Goal: Information Seeking & Learning: Learn about a topic

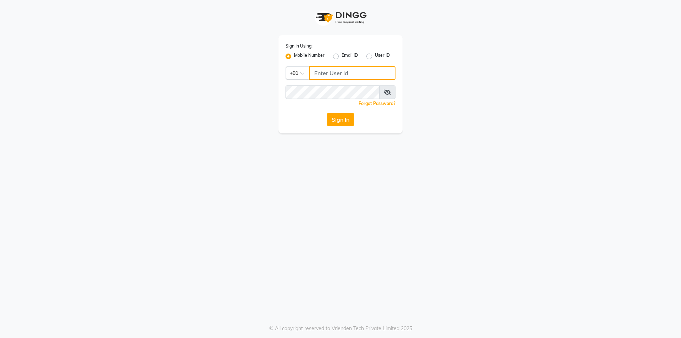
click at [321, 74] on input "Username" at bounding box center [352, 72] width 86 height 13
type input "9422303189"
click at [346, 119] on button "Sign In" at bounding box center [340, 119] width 27 height 13
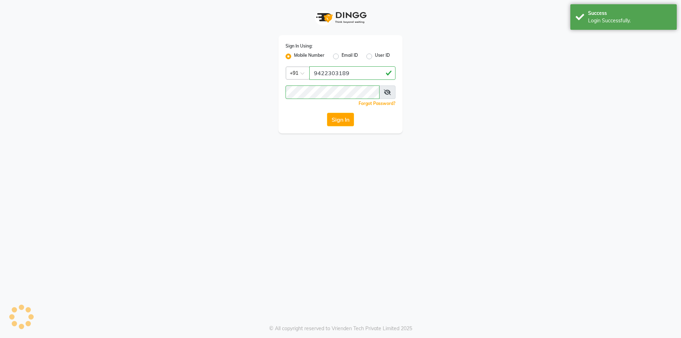
select select "service"
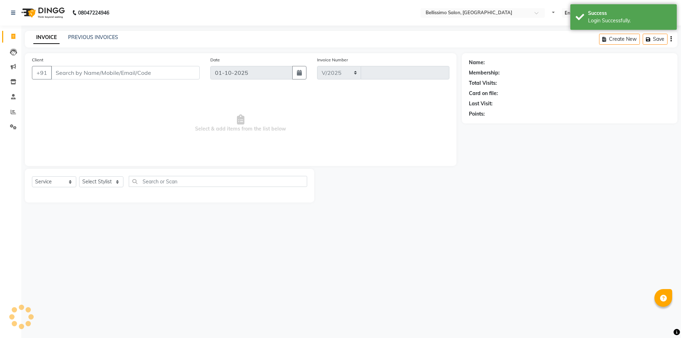
select select "155"
type input "9035"
click at [14, 111] on icon at bounding box center [13, 111] width 5 height 5
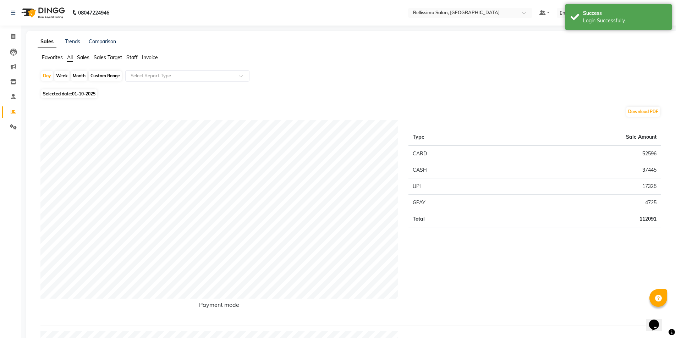
click at [65, 93] on span "Selected date: [DATE]" at bounding box center [69, 93] width 56 height 9
select select "10"
select select "2025"
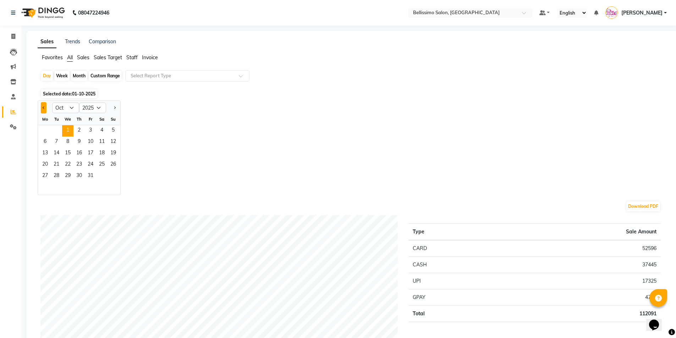
click at [43, 108] on button "Previous month" at bounding box center [44, 107] width 6 height 11
select select "9"
click at [79, 155] on span "18" at bounding box center [78, 153] width 11 height 11
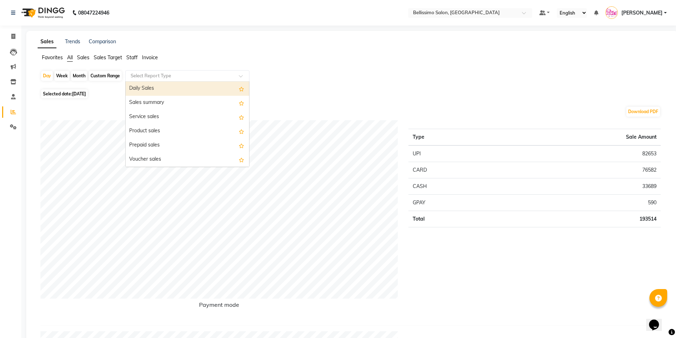
click at [166, 79] on input "text" at bounding box center [180, 75] width 102 height 7
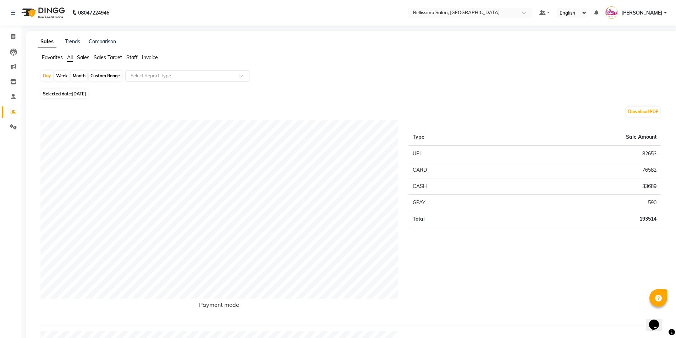
click at [131, 58] on span "Staff" at bounding box center [131, 57] width 11 height 6
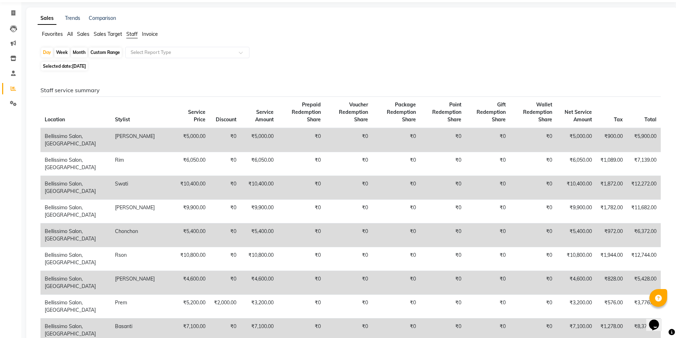
scroll to position [35, 0]
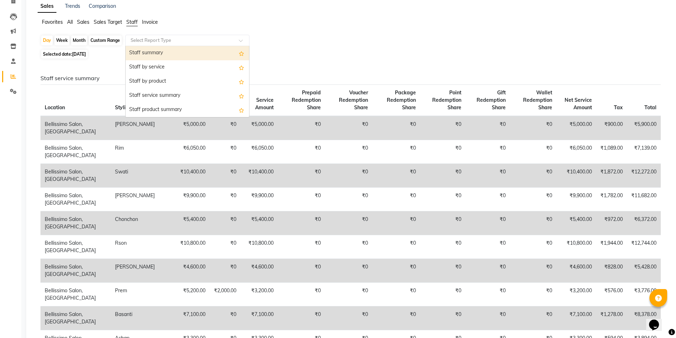
click at [162, 40] on input "text" at bounding box center [180, 40] width 102 height 7
click at [157, 50] on div "Staff summary" at bounding box center [187, 53] width 123 height 14
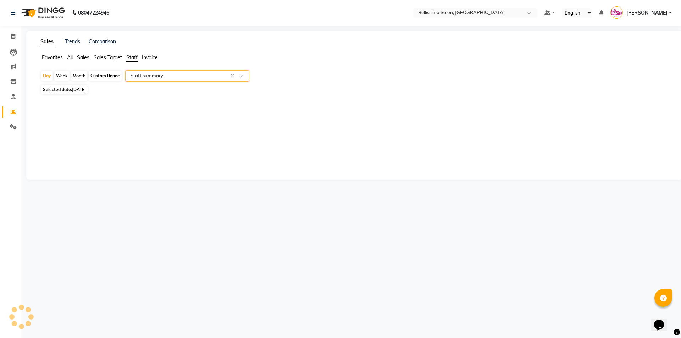
select select "filtered_report"
select select "csv"
click at [80, 74] on div "Month" at bounding box center [79, 76] width 16 height 10
select select "9"
select select "2025"
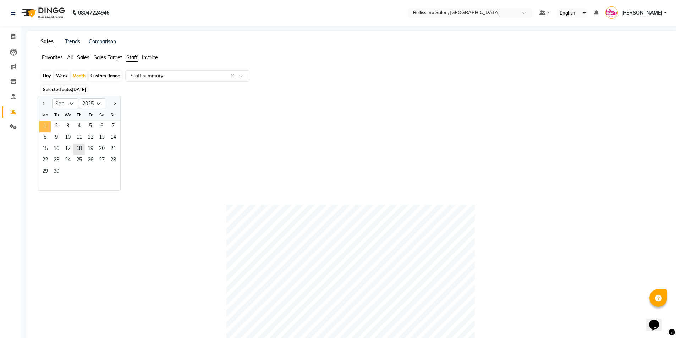
click at [44, 126] on span "1" at bounding box center [44, 126] width 11 height 11
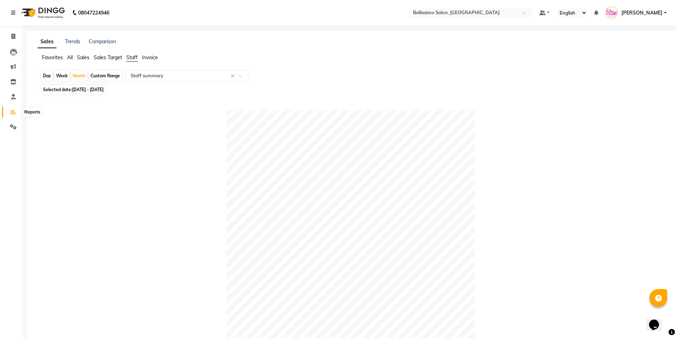
click at [12, 111] on icon at bounding box center [13, 111] width 5 height 5
click at [12, 112] on icon at bounding box center [13, 111] width 5 height 5
click at [12, 114] on icon at bounding box center [13, 111] width 5 height 5
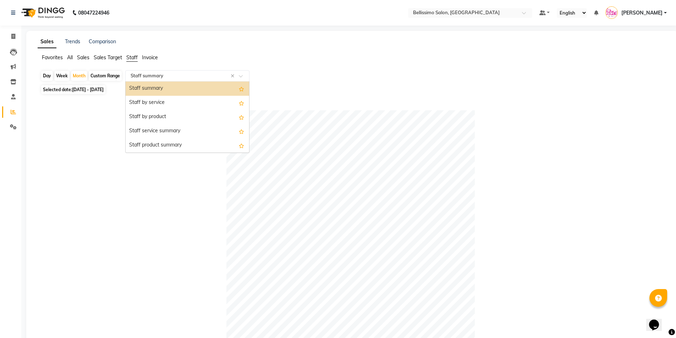
click at [144, 77] on input "text" at bounding box center [180, 75] width 102 height 7
click at [144, 88] on div "Staff summary" at bounding box center [187, 89] width 123 height 14
click at [215, 77] on input "text" at bounding box center [180, 75] width 102 height 7
click at [177, 103] on div "Staff by service" at bounding box center [187, 103] width 123 height 14
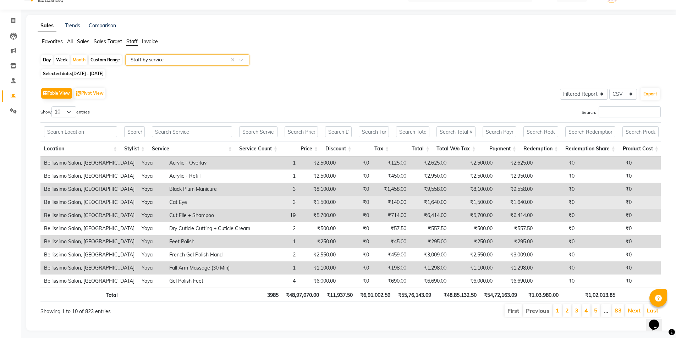
scroll to position [30, 0]
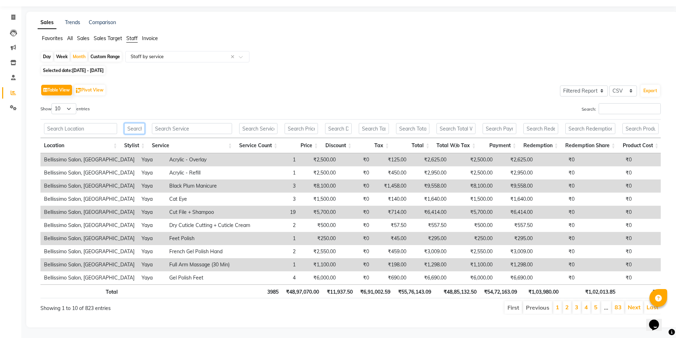
click at [137, 123] on input "text" at bounding box center [134, 128] width 21 height 11
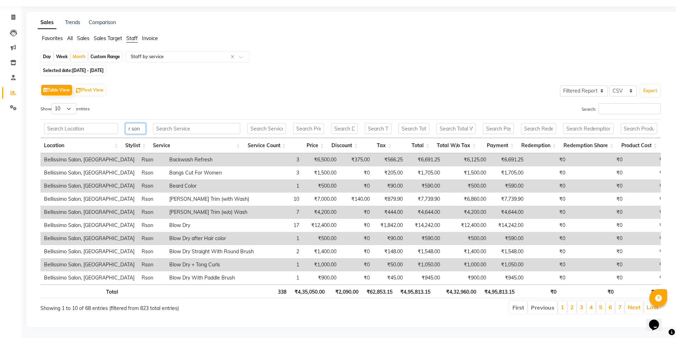
scroll to position [24, 0]
type input "r son"
click at [630, 304] on link "Next" at bounding box center [634, 307] width 13 height 7
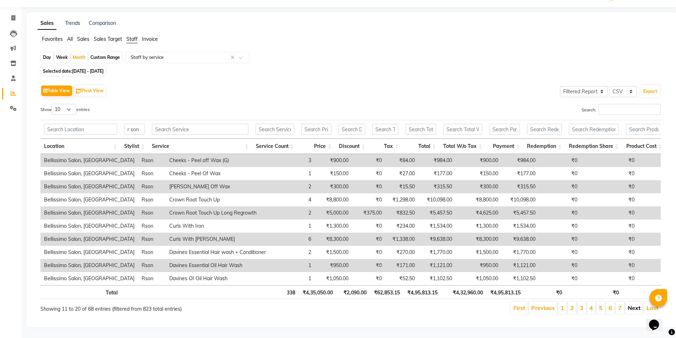
click at [636, 309] on link "Next" at bounding box center [634, 307] width 13 height 7
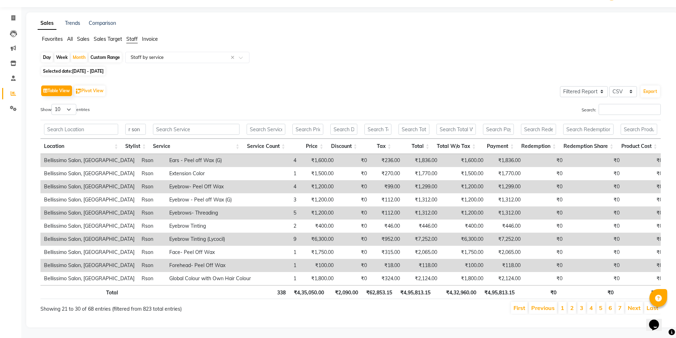
click at [636, 309] on li "Next" at bounding box center [634, 308] width 18 height 12
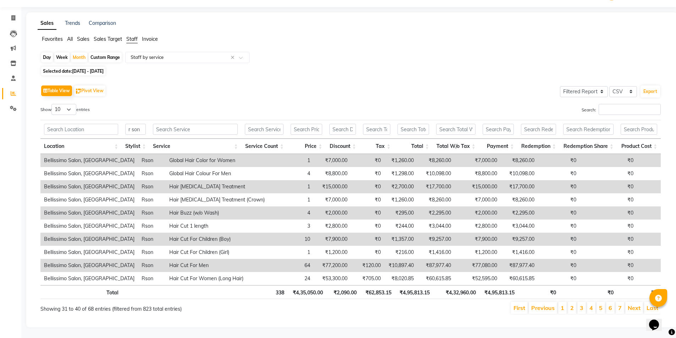
click at [636, 309] on li "Next" at bounding box center [634, 308] width 18 height 12
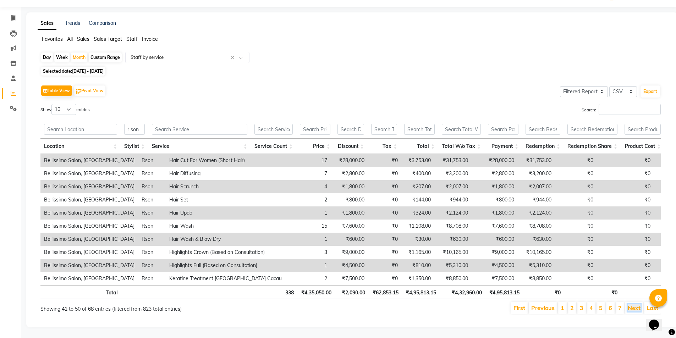
click at [636, 309] on link "Next" at bounding box center [634, 307] width 13 height 7
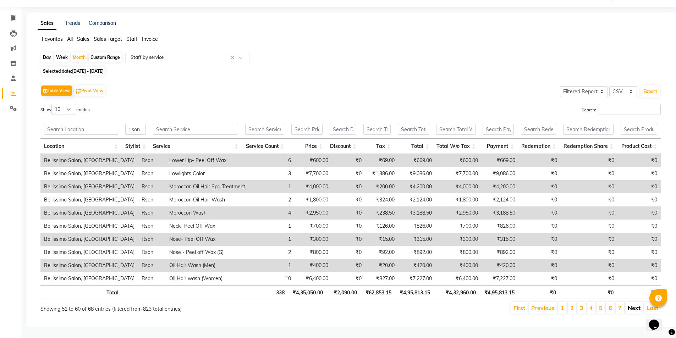
click at [634, 306] on link "Next" at bounding box center [634, 307] width 13 height 7
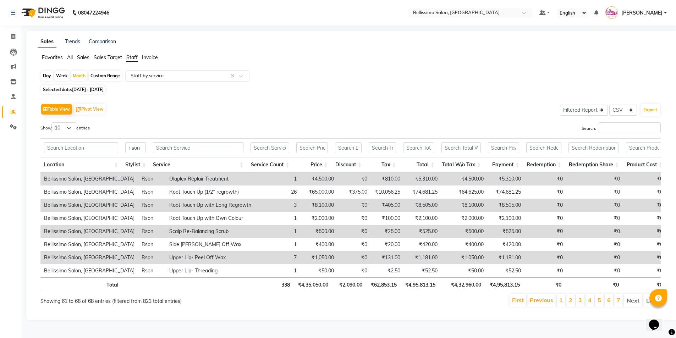
scroll to position [0, 0]
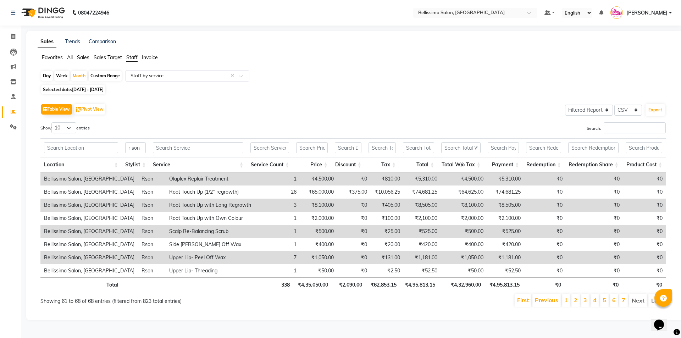
click at [634, 306] on li "Next" at bounding box center [638, 300] width 18 height 13
click at [104, 89] on span "[DATE] - [DATE]" at bounding box center [88, 89] width 32 height 5
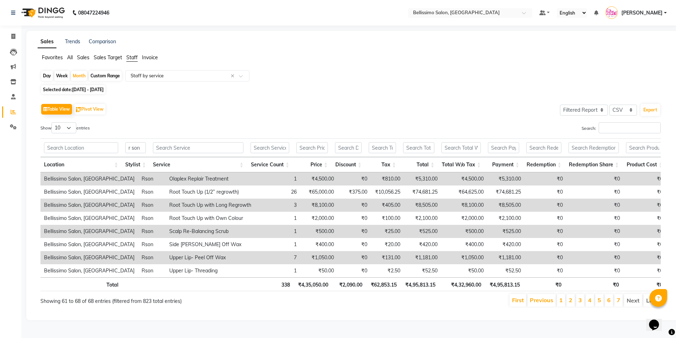
select select "9"
select select "2025"
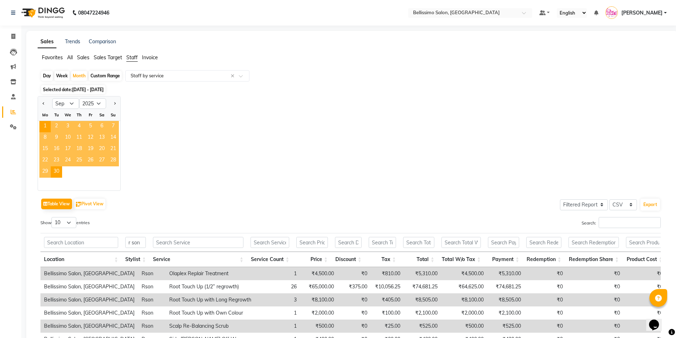
click at [101, 147] on span "20" at bounding box center [101, 149] width 11 height 11
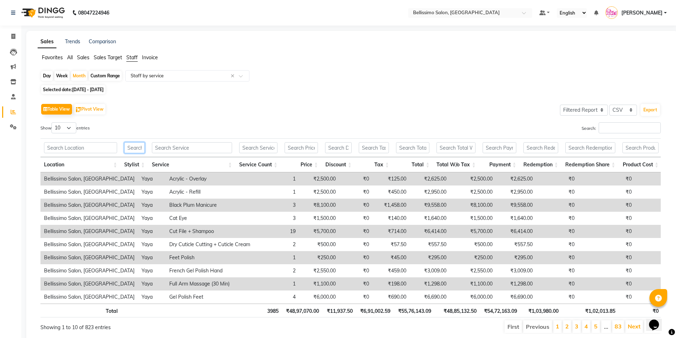
click at [132, 148] on input "text" at bounding box center [134, 147] width 21 height 11
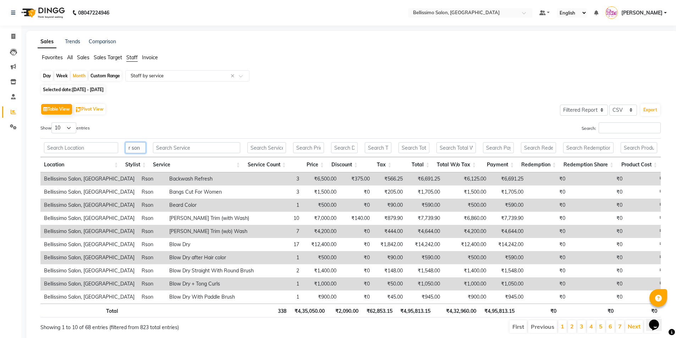
type input "r son"
click at [48, 77] on div "Day" at bounding box center [47, 76] width 12 height 10
select select "9"
select select "2025"
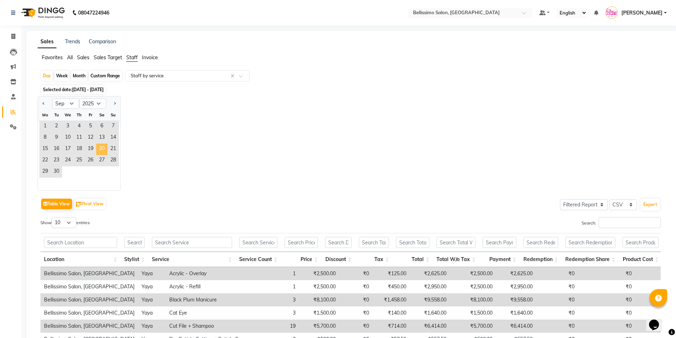
click at [99, 149] on span "20" at bounding box center [101, 149] width 11 height 11
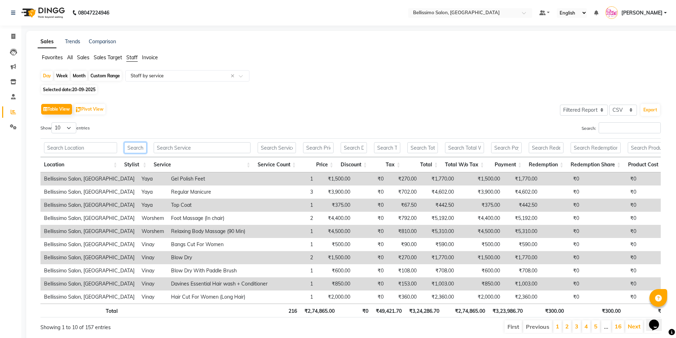
click at [134, 149] on input "text" at bounding box center [135, 147] width 22 height 11
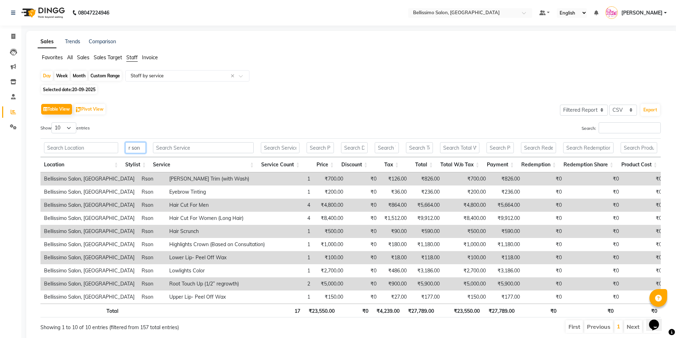
scroll to position [24, 0]
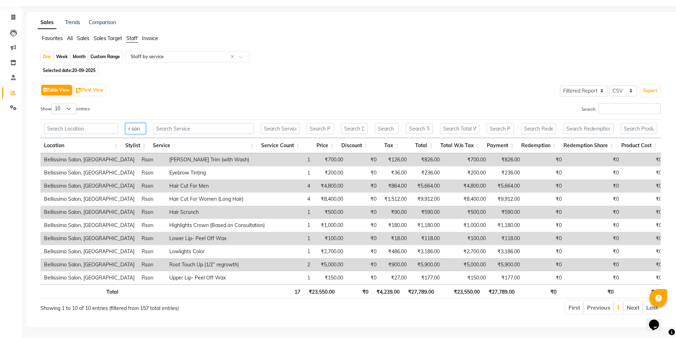
type input "r son"
click at [94, 68] on span "20-09-2025" at bounding box center [83, 70] width 23 height 5
select select "9"
select select "2025"
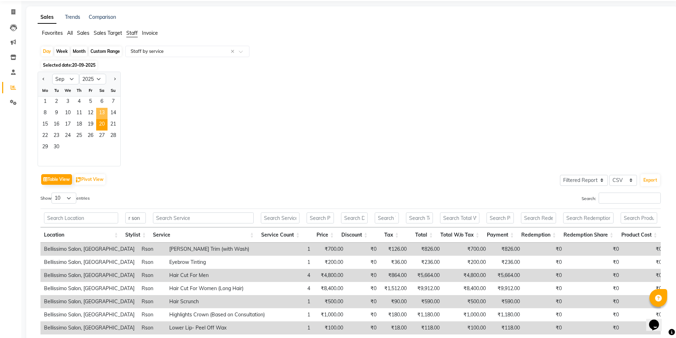
click at [104, 113] on span "13" at bounding box center [101, 113] width 11 height 11
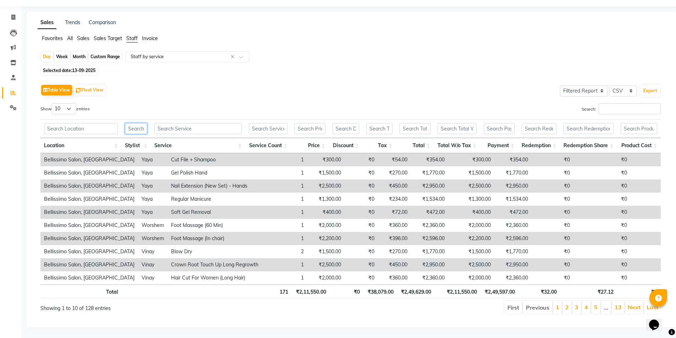
click at [139, 123] on input "text" at bounding box center [136, 128] width 22 height 11
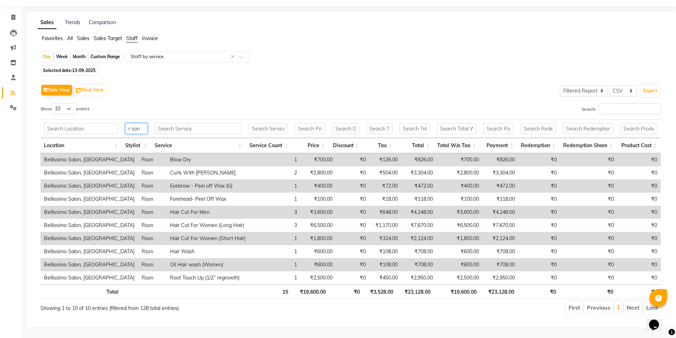
type input "r son"
click at [87, 68] on span "13-09-2025" at bounding box center [83, 70] width 23 height 5
select select "9"
select select "2025"
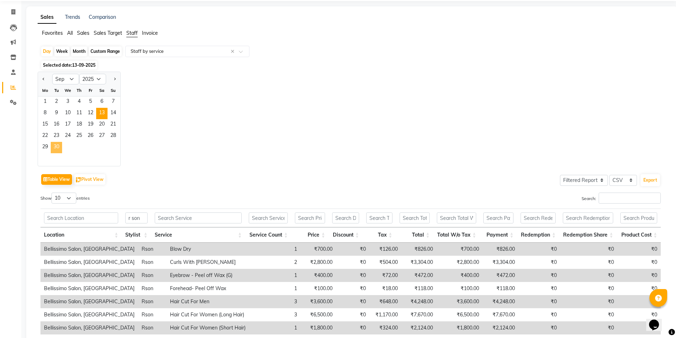
click at [54, 147] on span "30" at bounding box center [56, 147] width 11 height 11
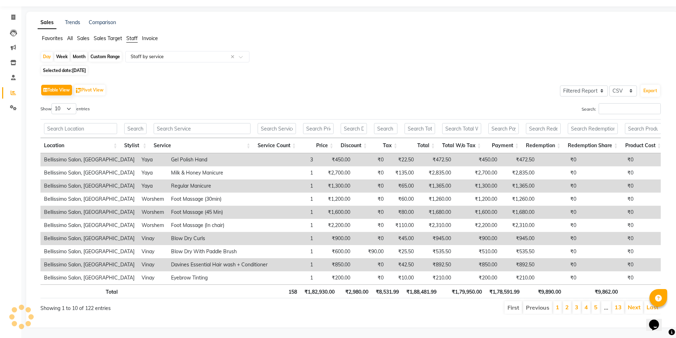
scroll to position [0, 0]
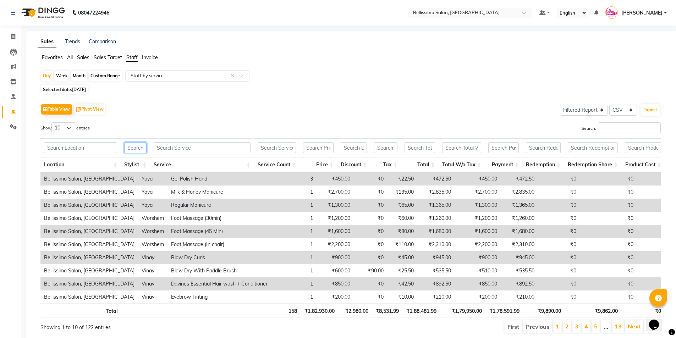
click at [137, 147] on input "text" at bounding box center [135, 147] width 22 height 11
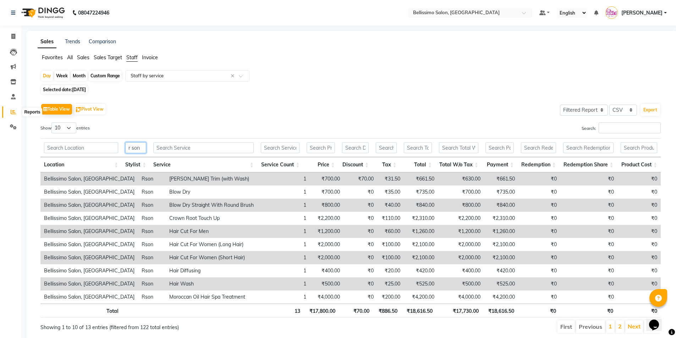
type input "r son"
click at [13, 111] on icon at bounding box center [13, 111] width 5 height 5
click at [81, 75] on div "Month" at bounding box center [79, 76] width 16 height 10
select select "9"
select select "2025"
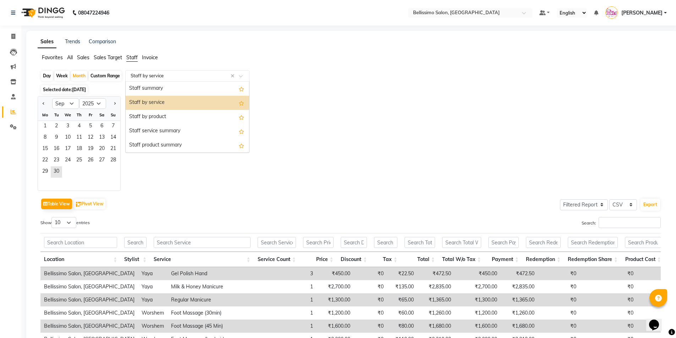
click at [203, 76] on input "text" at bounding box center [180, 75] width 102 height 7
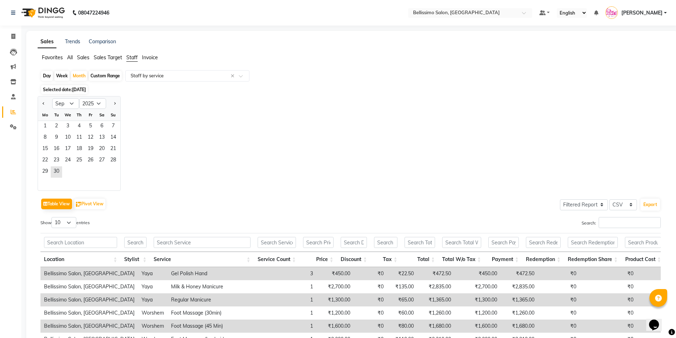
click at [84, 56] on span "Sales" at bounding box center [83, 57] width 12 height 6
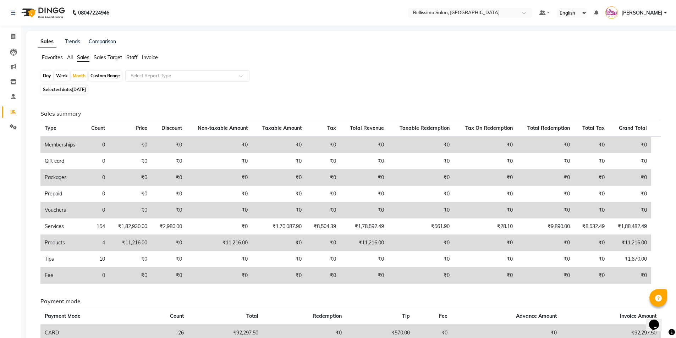
click at [79, 89] on span "[DATE]" at bounding box center [79, 89] width 14 height 5
select select "9"
select select "2025"
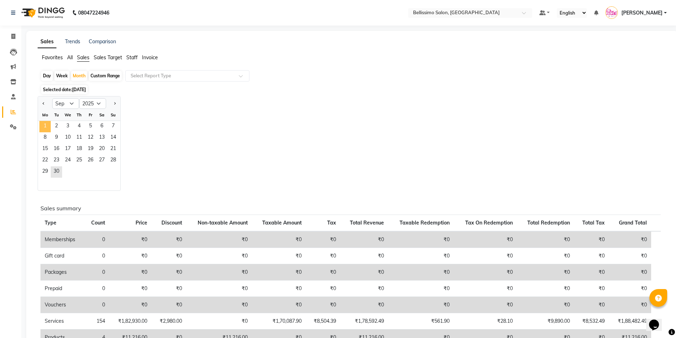
click at [45, 129] on span "1" at bounding box center [44, 126] width 11 height 11
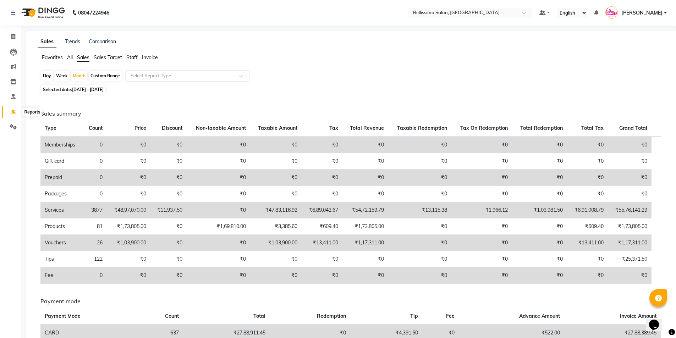
click at [12, 111] on icon at bounding box center [13, 111] width 5 height 5
click at [69, 58] on span "All" at bounding box center [70, 57] width 6 height 6
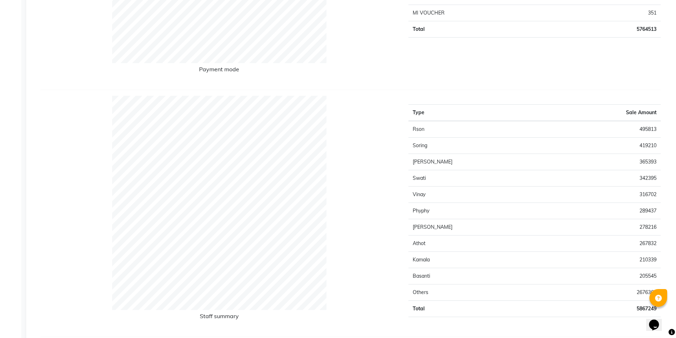
scroll to position [284, 0]
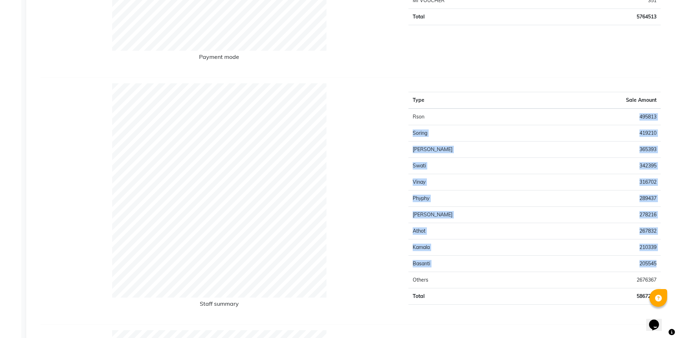
drag, startPoint x: 638, startPoint y: 116, endPoint x: 660, endPoint y: 271, distance: 156.7
click at [660, 271] on tbody "Rson 495813 Soring 419210 [PERSON_NAME] 365393 Swati 342395 Vinay 316702 Phyphy…" at bounding box center [534, 207] width 252 height 196
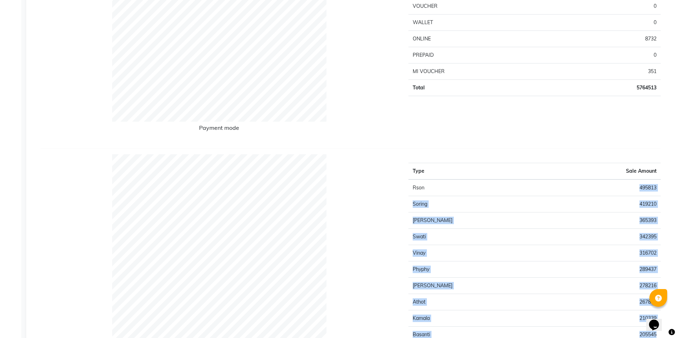
scroll to position [0, 0]
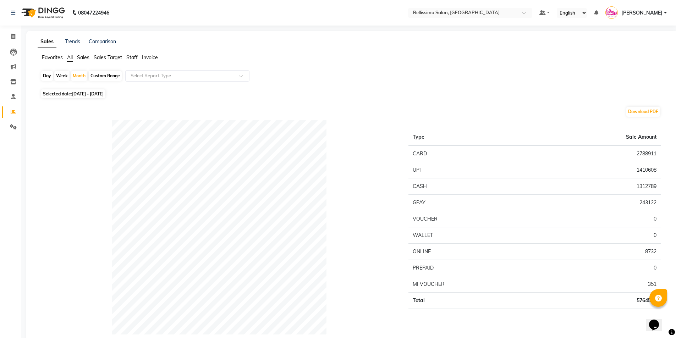
click at [48, 77] on div "Day" at bounding box center [47, 76] width 12 height 10
select select "9"
select select "2025"
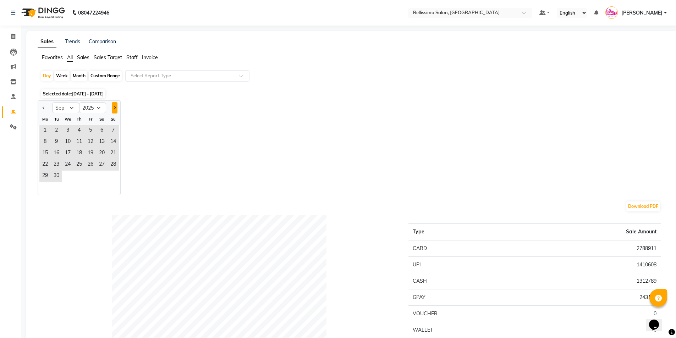
click at [115, 106] on button "Next month" at bounding box center [115, 107] width 6 height 11
select select "10"
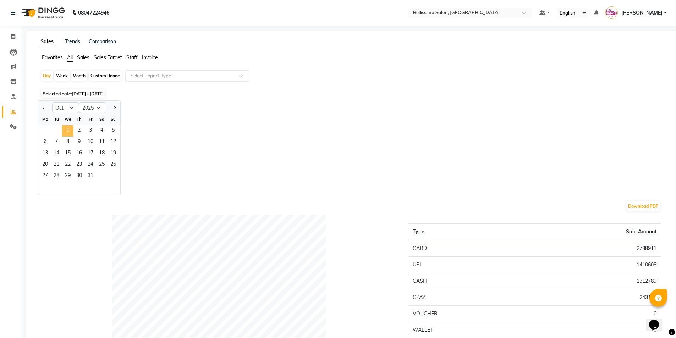
click at [66, 130] on span "1" at bounding box center [67, 130] width 11 height 11
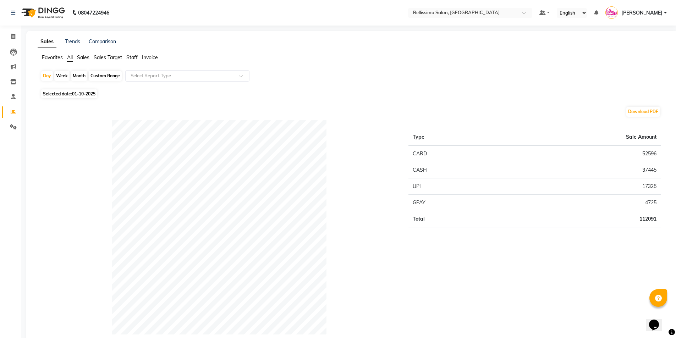
click at [44, 44] on link "Sales" at bounding box center [47, 41] width 19 height 13
click at [154, 57] on span "Invoice" at bounding box center [150, 57] width 16 height 6
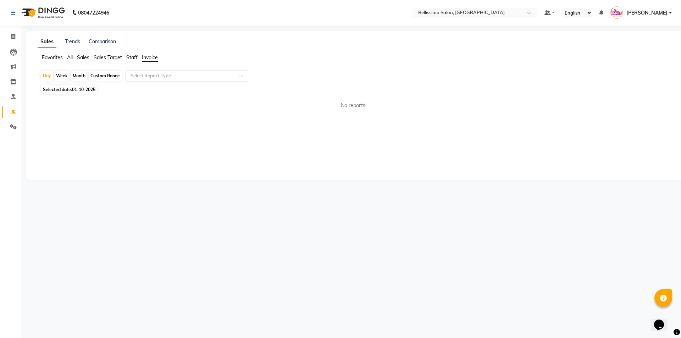
click at [151, 57] on span "Invoice" at bounding box center [150, 57] width 16 height 6
click at [87, 91] on span "01-10-2025" at bounding box center [83, 89] width 23 height 5
select select "10"
select select "2025"
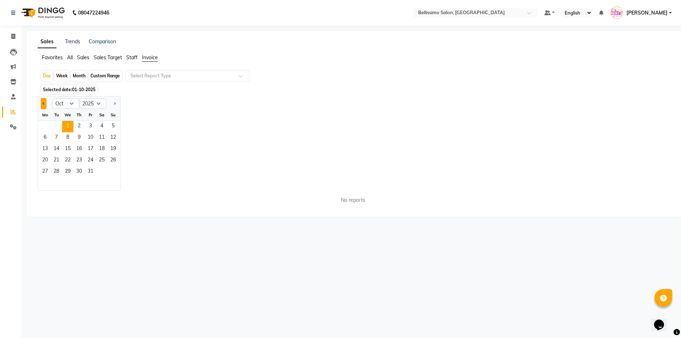
click at [44, 105] on span "Previous month" at bounding box center [44, 103] width 2 height 2
select select "9"
click at [55, 173] on span "30" at bounding box center [56, 171] width 11 height 11
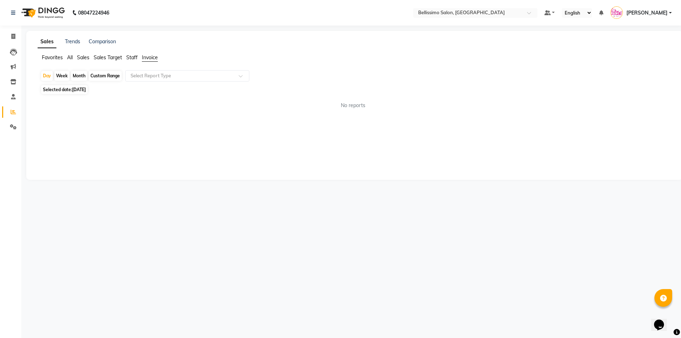
click at [86, 58] on span "Sales" at bounding box center [83, 57] width 12 height 6
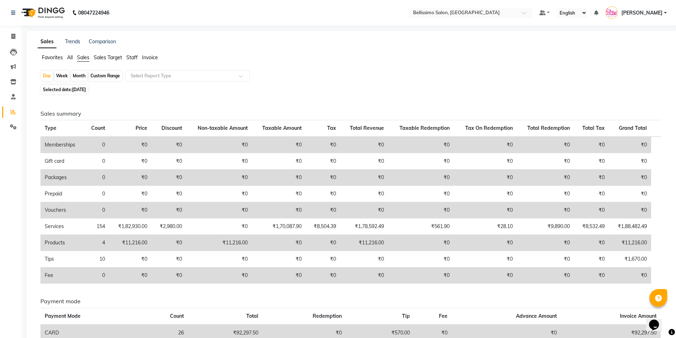
click at [61, 76] on div "Week" at bounding box center [61, 76] width 15 height 10
select select "9"
select select "2025"
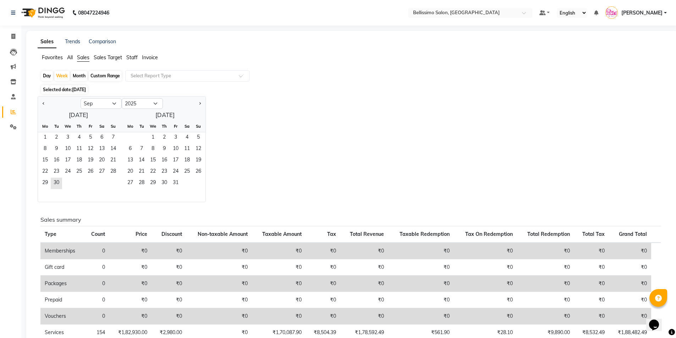
click at [48, 77] on div "Day" at bounding box center [47, 76] width 12 height 10
select select "9"
select select "2025"
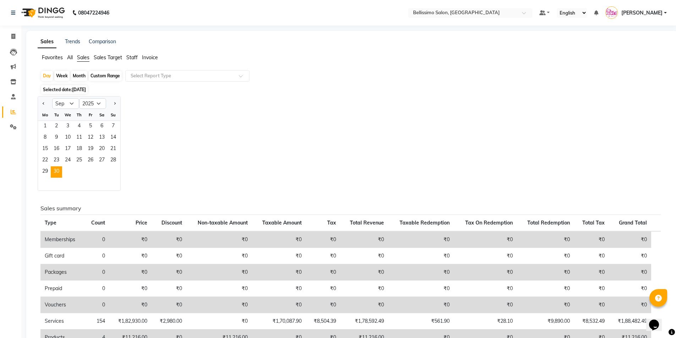
click at [72, 56] on span "All" at bounding box center [70, 57] width 6 height 6
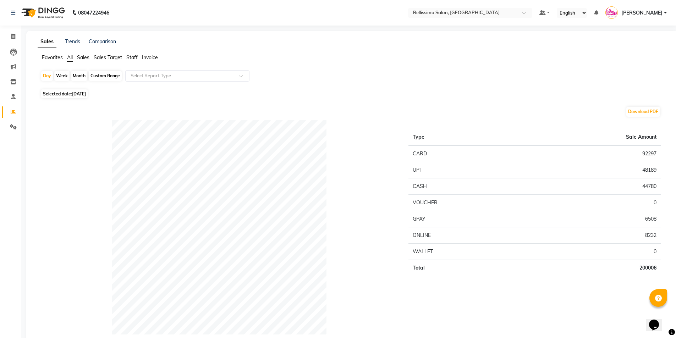
click at [99, 56] on span "Sales Target" at bounding box center [108, 57] width 28 height 6
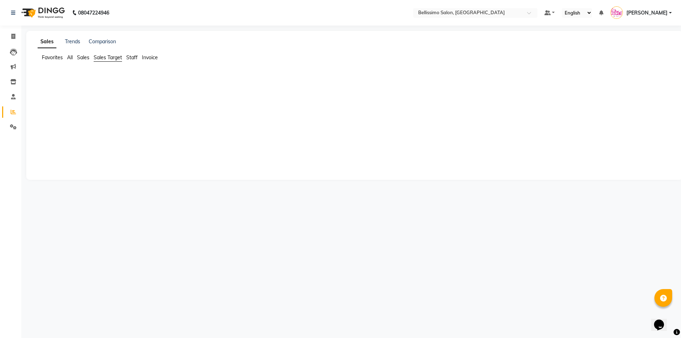
click at [133, 55] on span "Staff" at bounding box center [131, 57] width 11 height 6
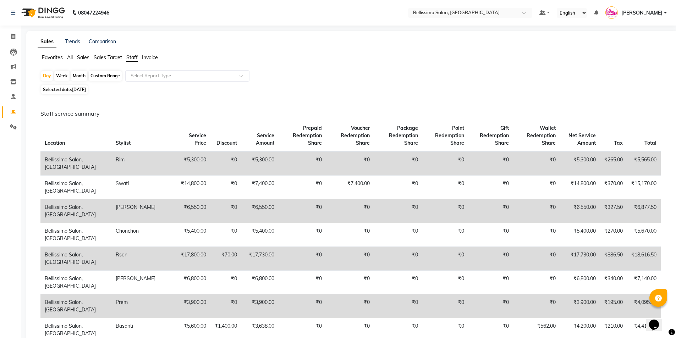
click at [642, 13] on span "[PERSON_NAME]" at bounding box center [641, 12] width 41 height 7
click at [628, 51] on link "Sign out" at bounding box center [630, 50] width 65 height 11
